Goal: Task Accomplishment & Management: Use online tool/utility

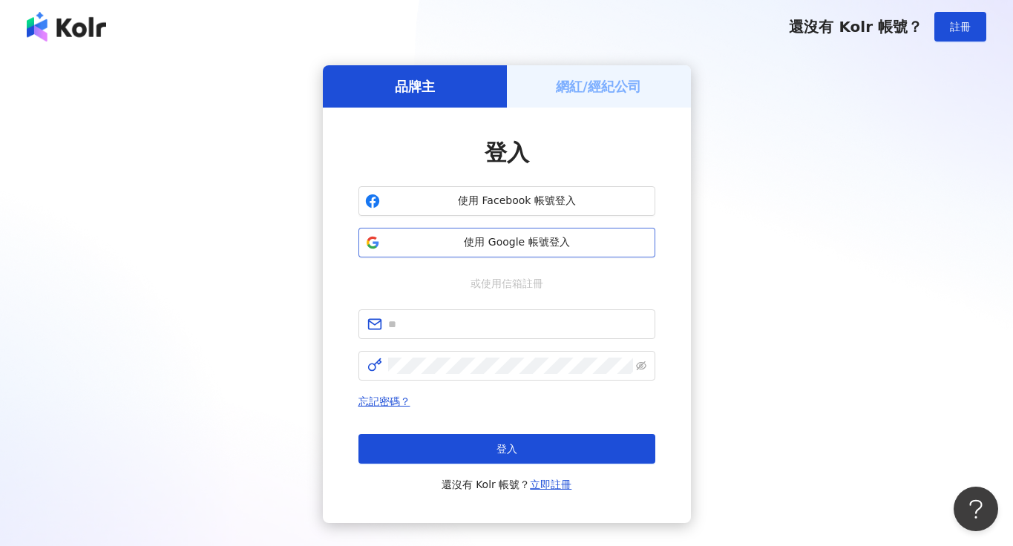
click at [528, 244] on span "使用 Google 帳號登入" at bounding box center [517, 242] width 263 height 15
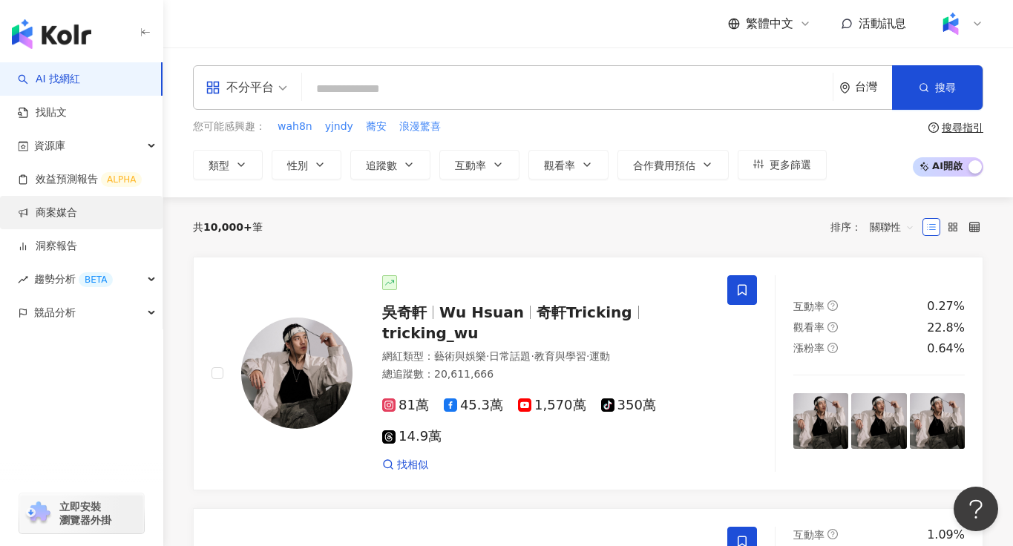
click at [44, 218] on link "商案媒合" at bounding box center [47, 212] width 59 height 15
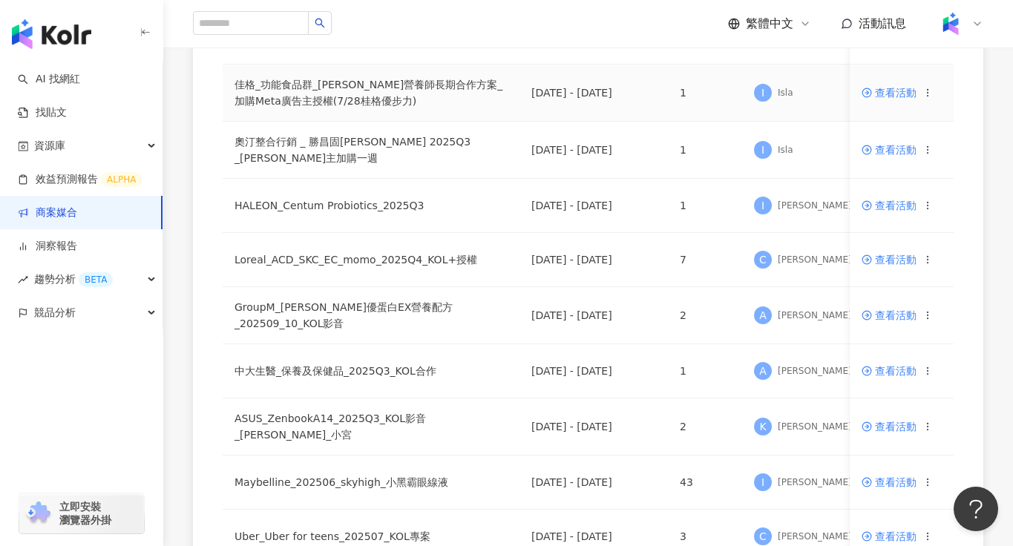
scroll to position [762, 0]
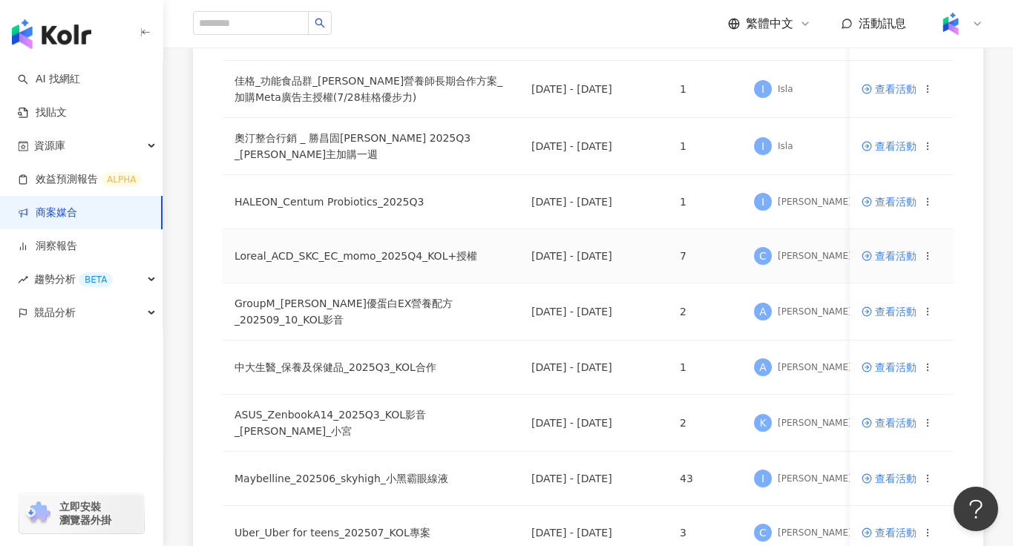
click at [901, 259] on span "查看活動" at bounding box center [888, 256] width 55 height 10
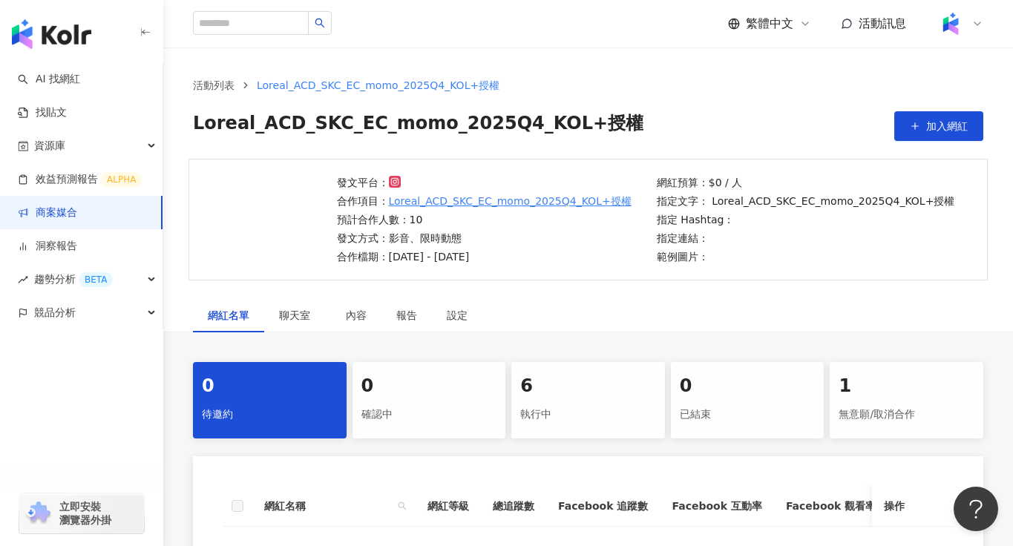
scroll to position [197, 0]
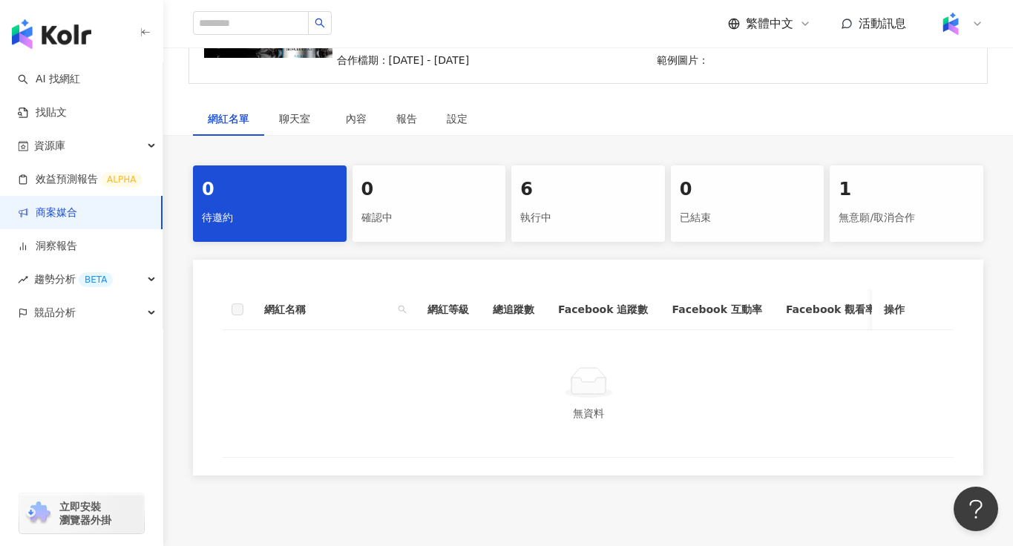
click at [564, 240] on div "6 執行中" at bounding box center [588, 203] width 154 height 76
